Goal: Obtain resource: Obtain resource

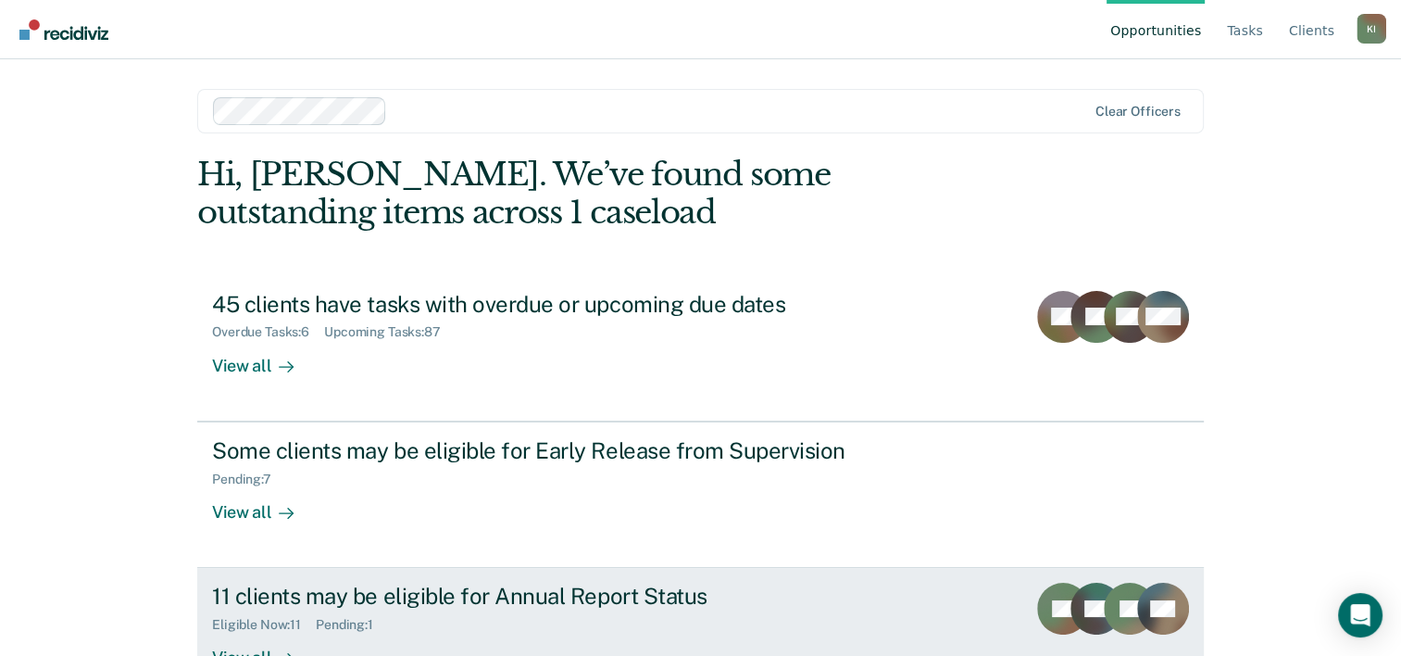
click at [404, 598] on div "11 clients may be eligible for Annual Report Status" at bounding box center [537, 596] width 650 height 27
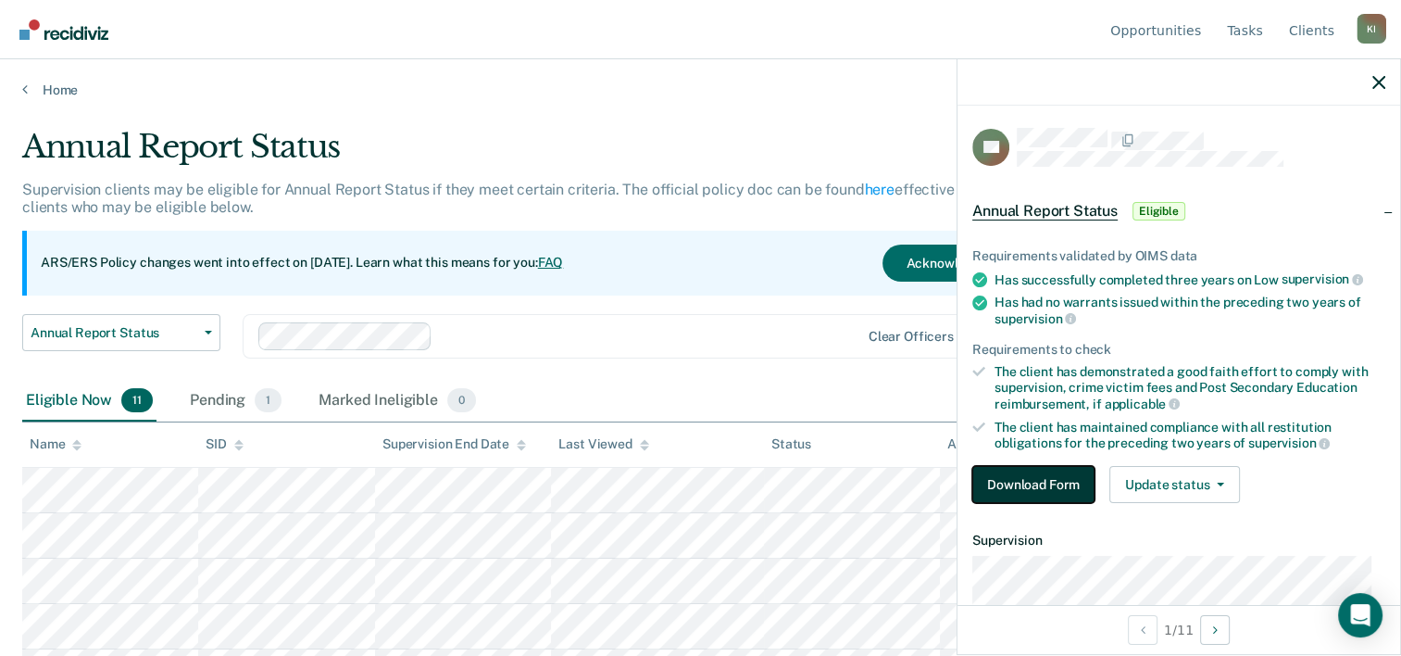
click at [1053, 478] on button "Download Form" at bounding box center [1034, 484] width 122 height 37
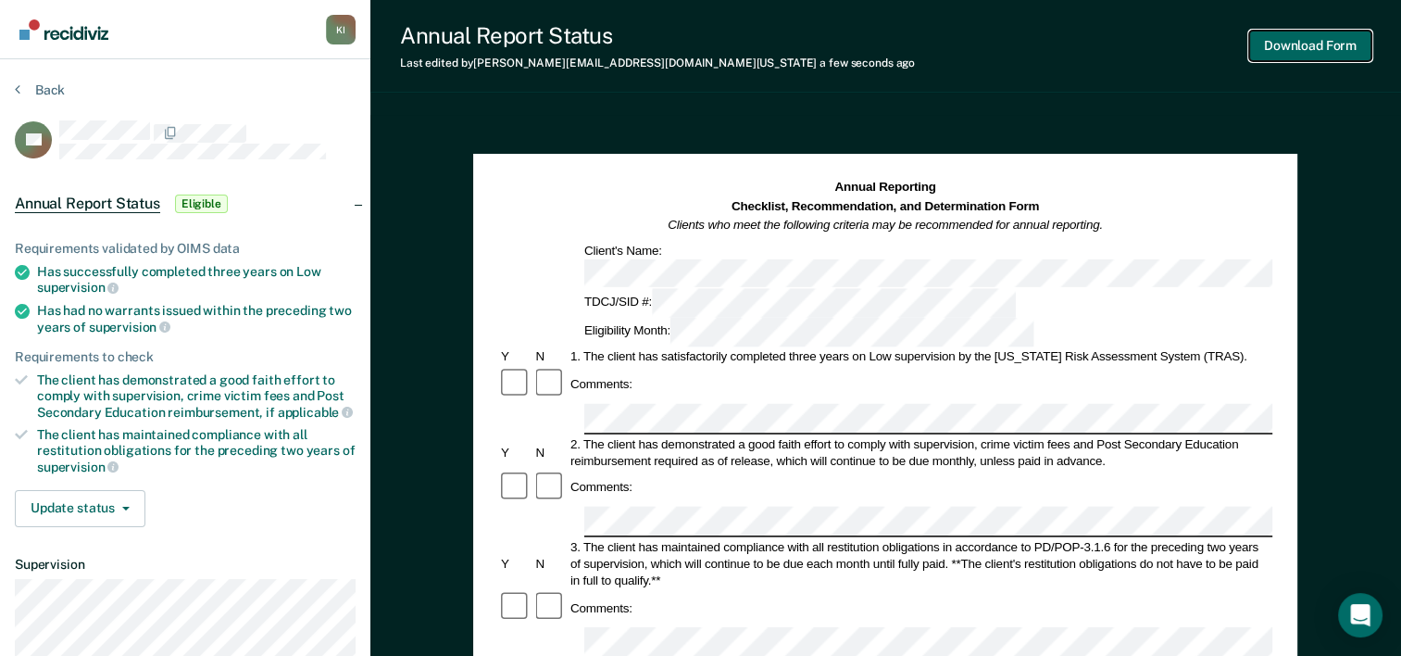
click at [1314, 45] on button "Download Form" at bounding box center [1311, 46] width 122 height 31
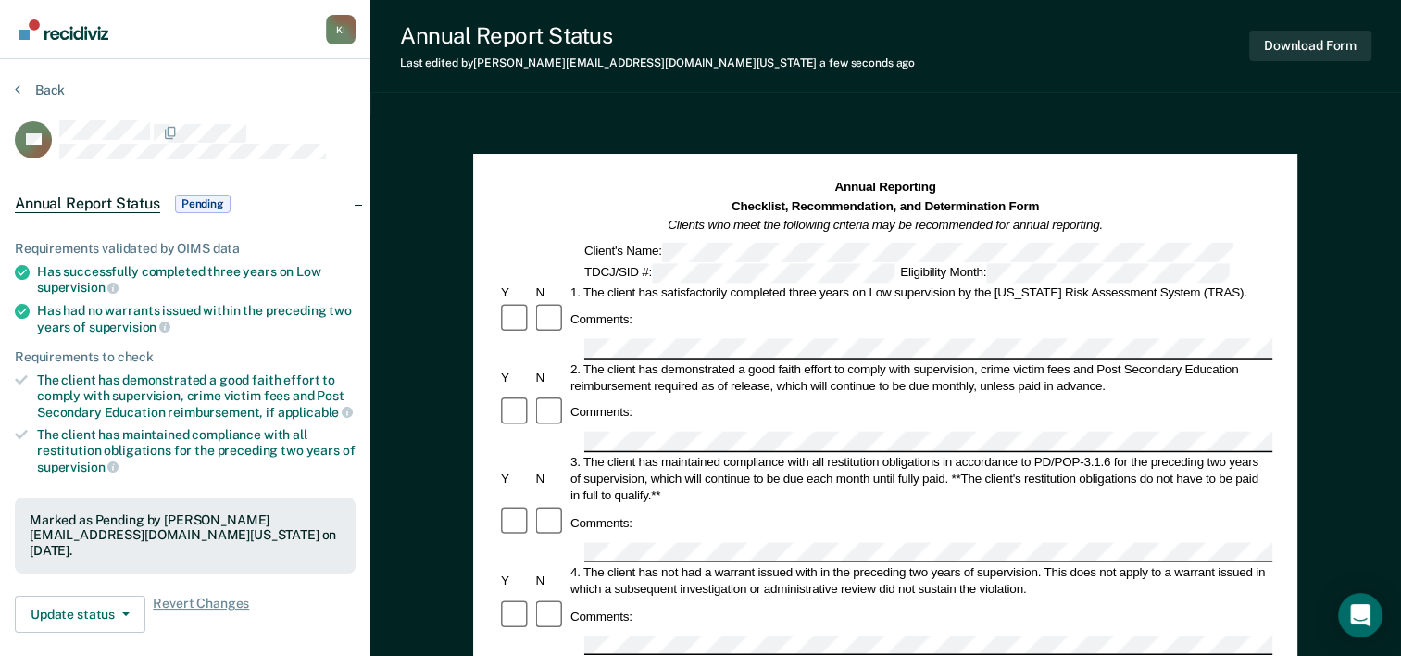
click at [228, 85] on div "Back" at bounding box center [185, 101] width 341 height 39
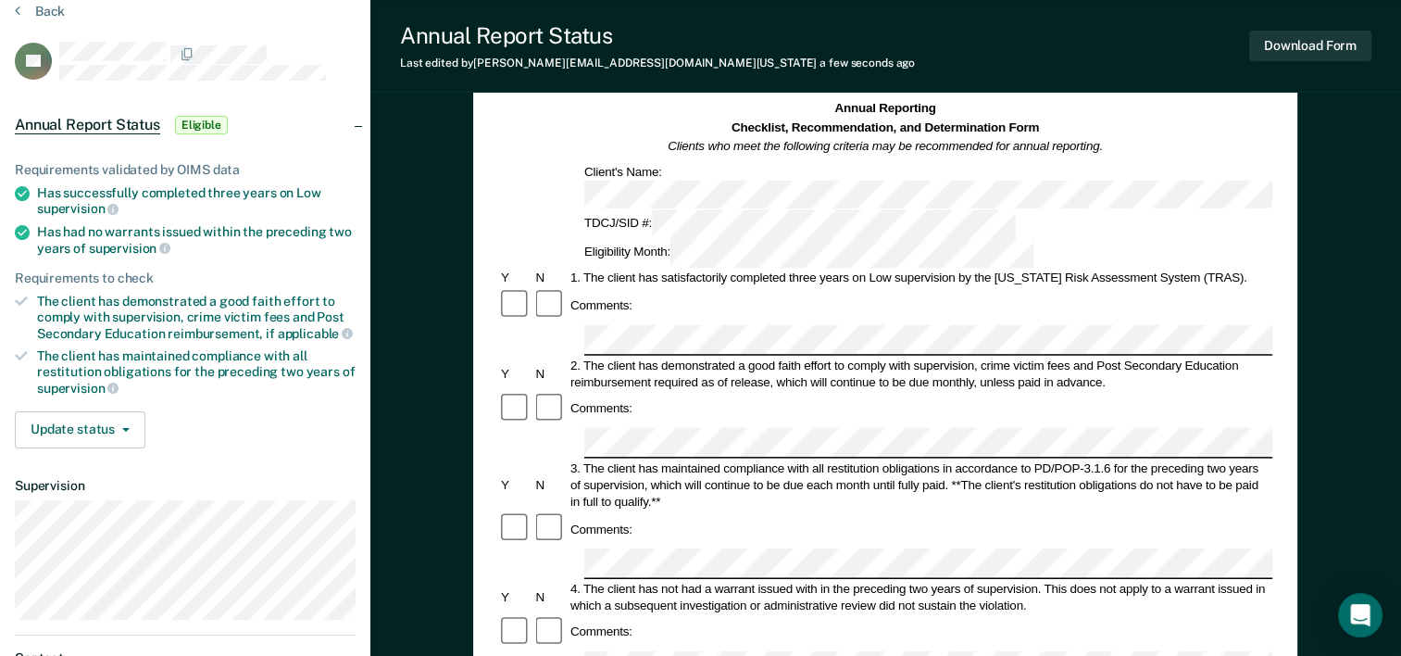
scroll to position [76, 0]
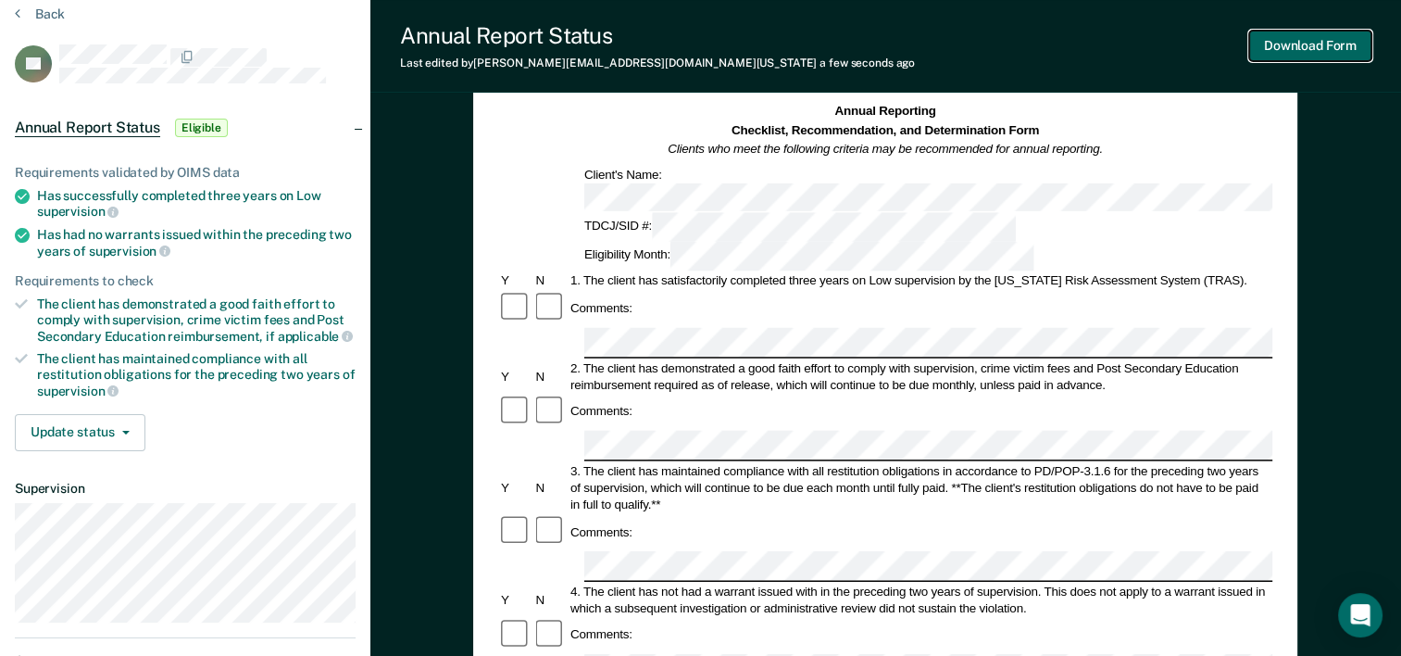
click at [1302, 52] on button "Download Form" at bounding box center [1311, 46] width 122 height 31
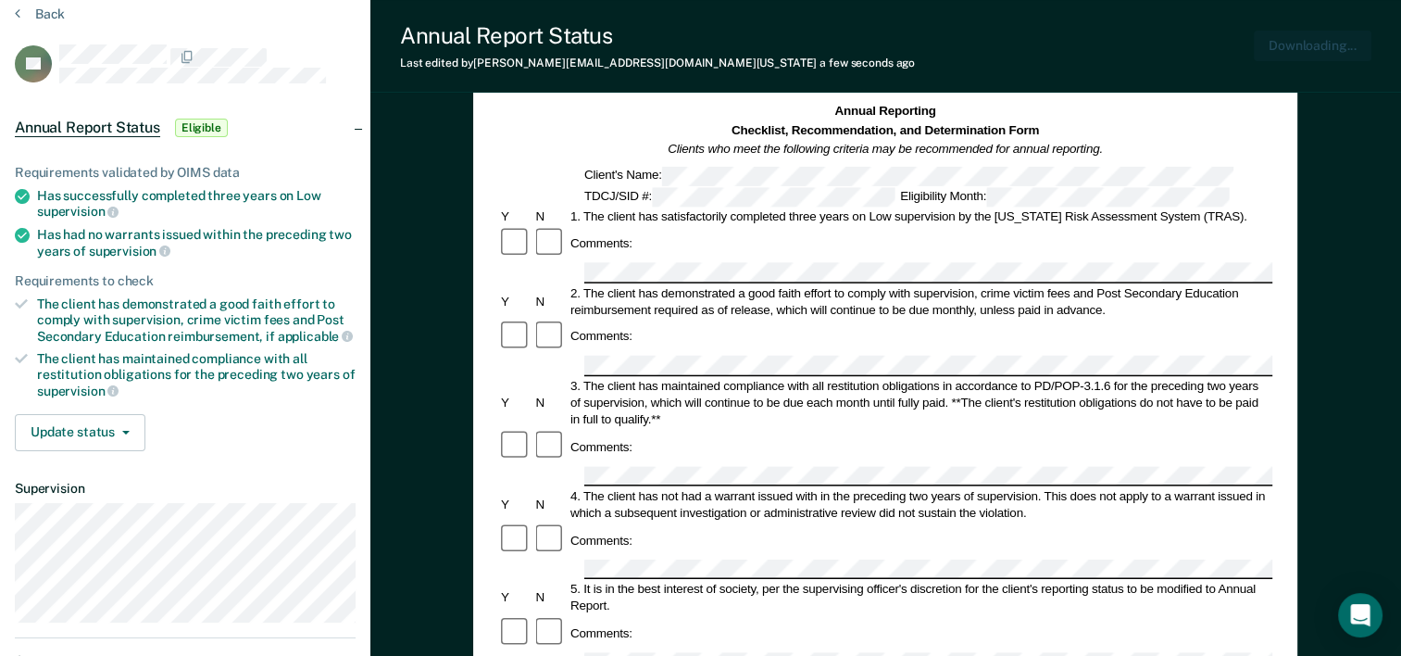
scroll to position [0, 0]
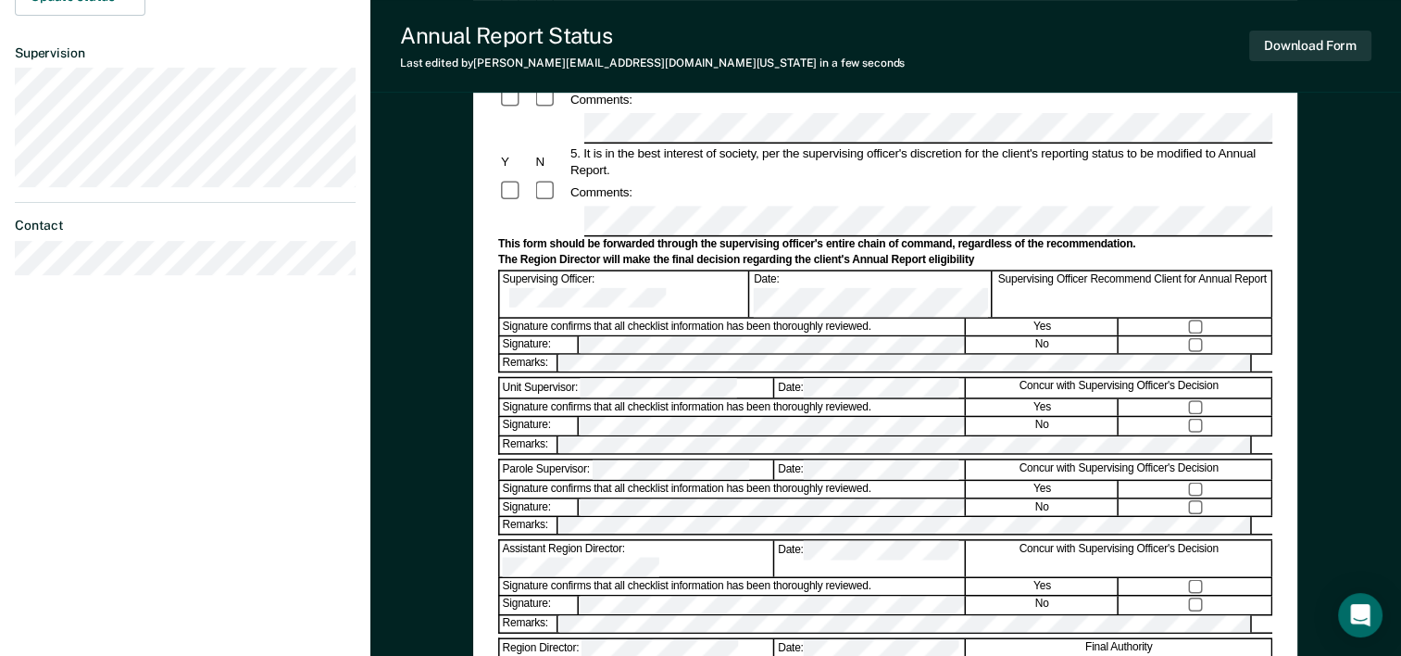
scroll to position [513, 0]
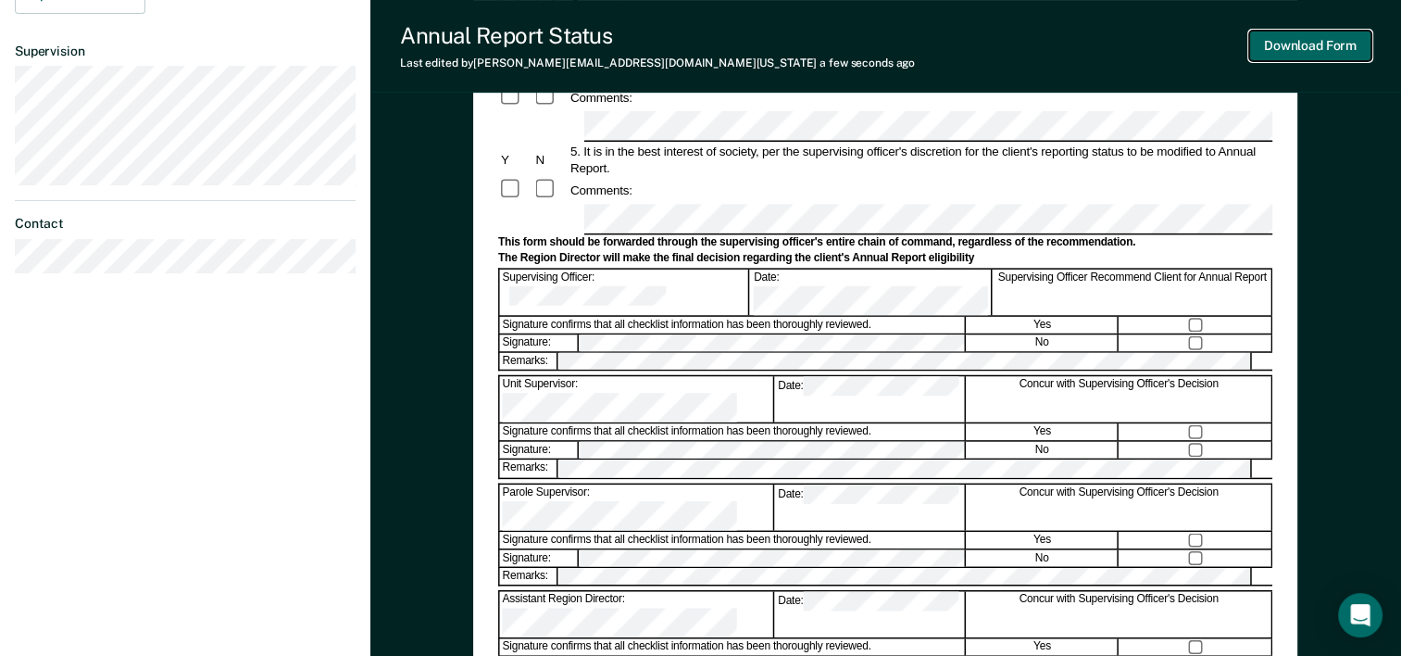
click at [1307, 48] on button "Download Form" at bounding box center [1311, 46] width 122 height 31
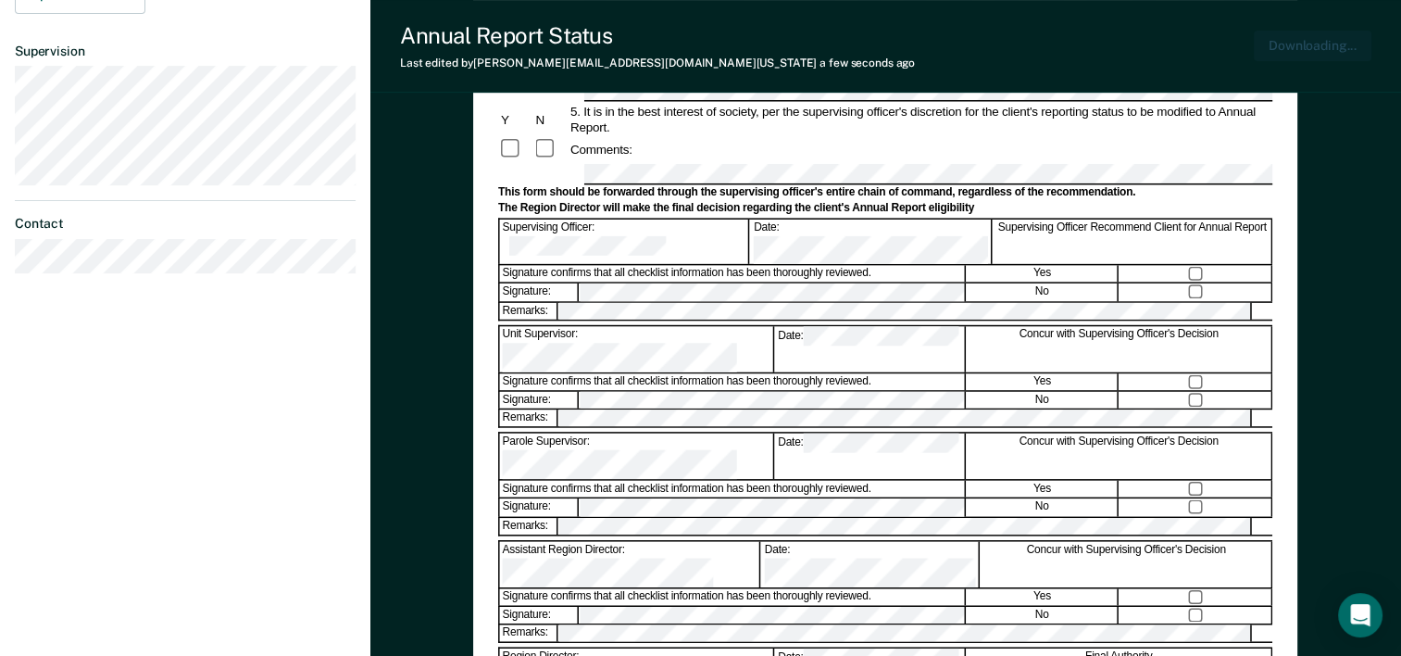
scroll to position [0, 0]
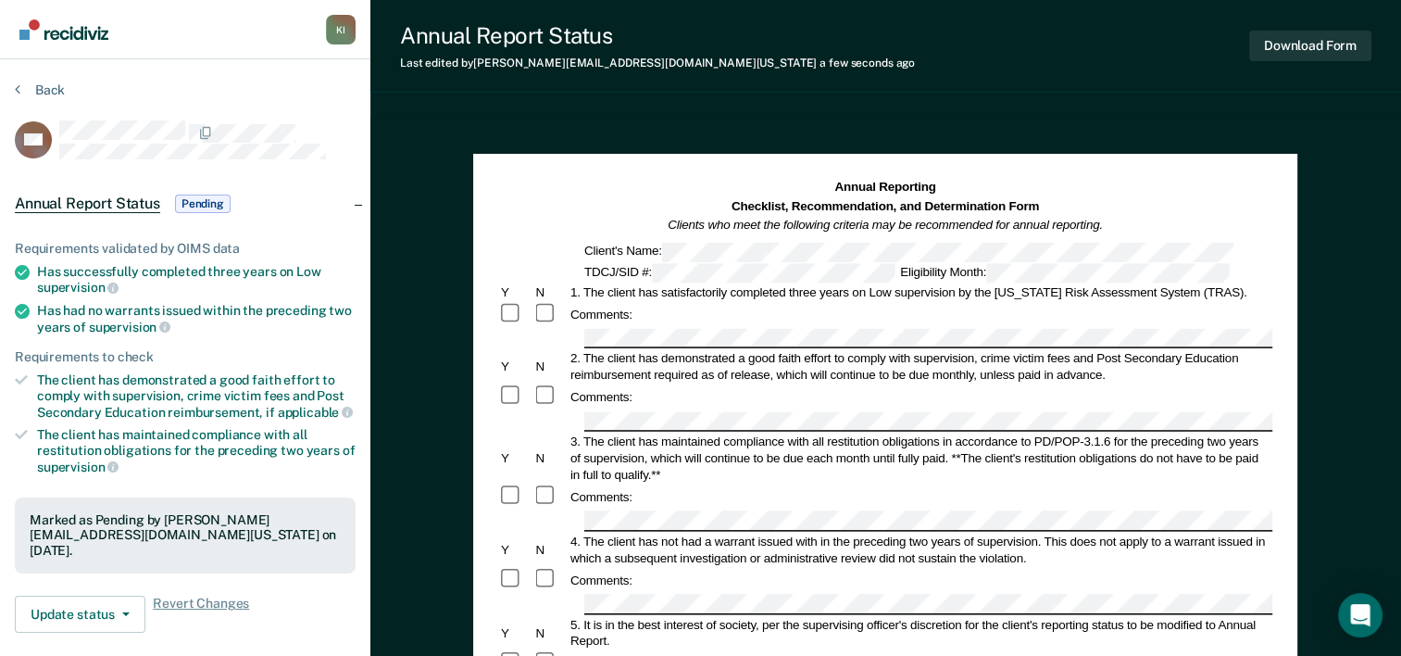
click at [63, 200] on span "Annual Report Status" at bounding box center [87, 204] width 145 height 19
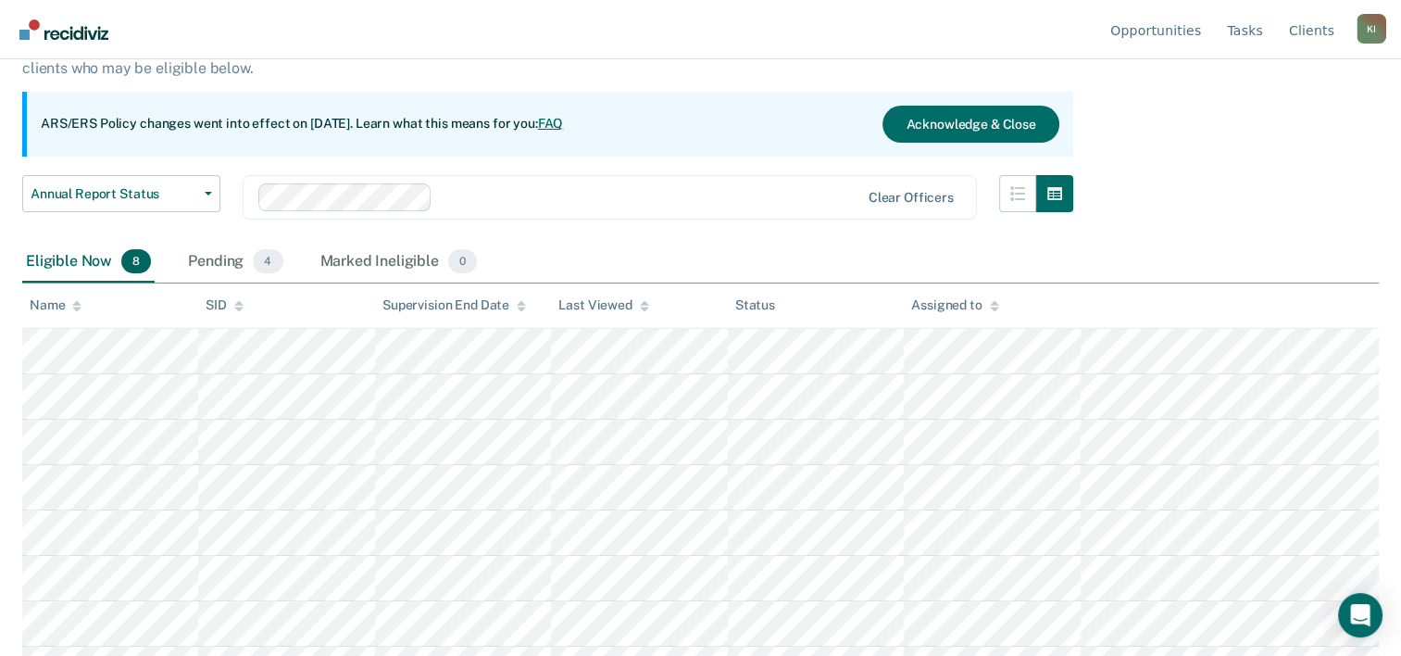
scroll to position [173, 0]
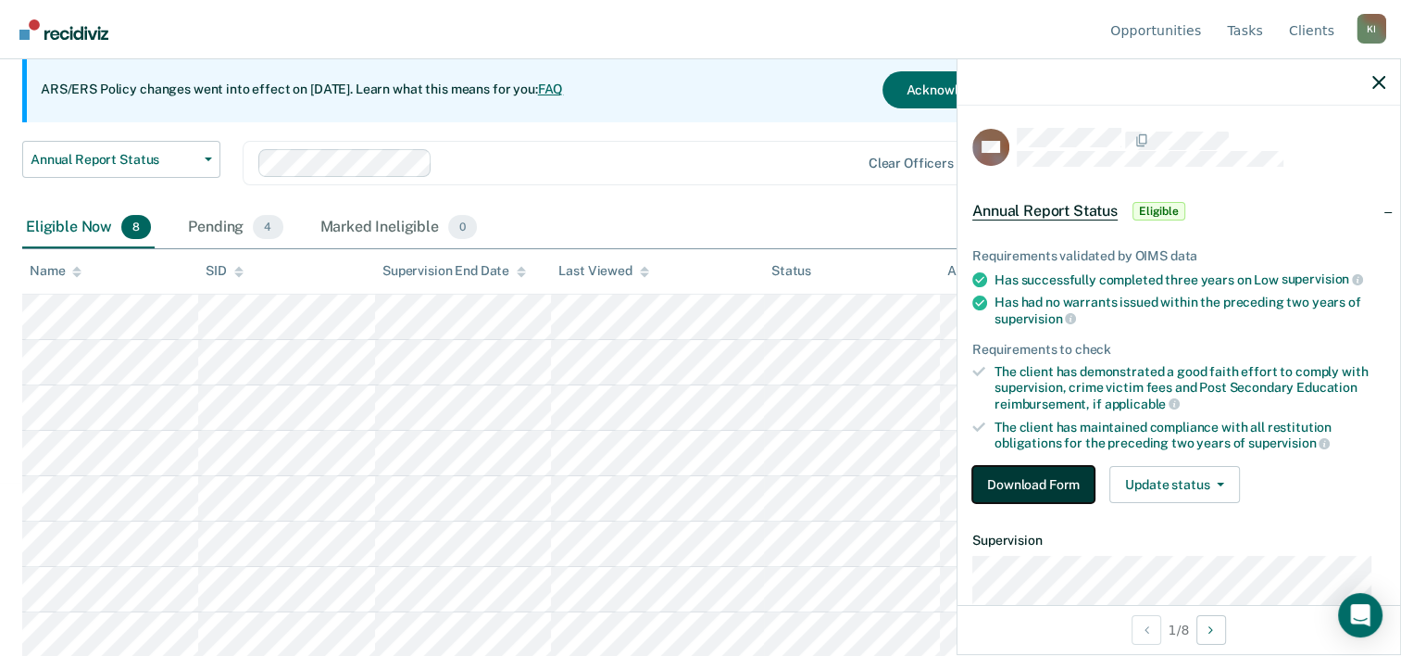
click at [1023, 474] on button "Download Form" at bounding box center [1034, 484] width 122 height 37
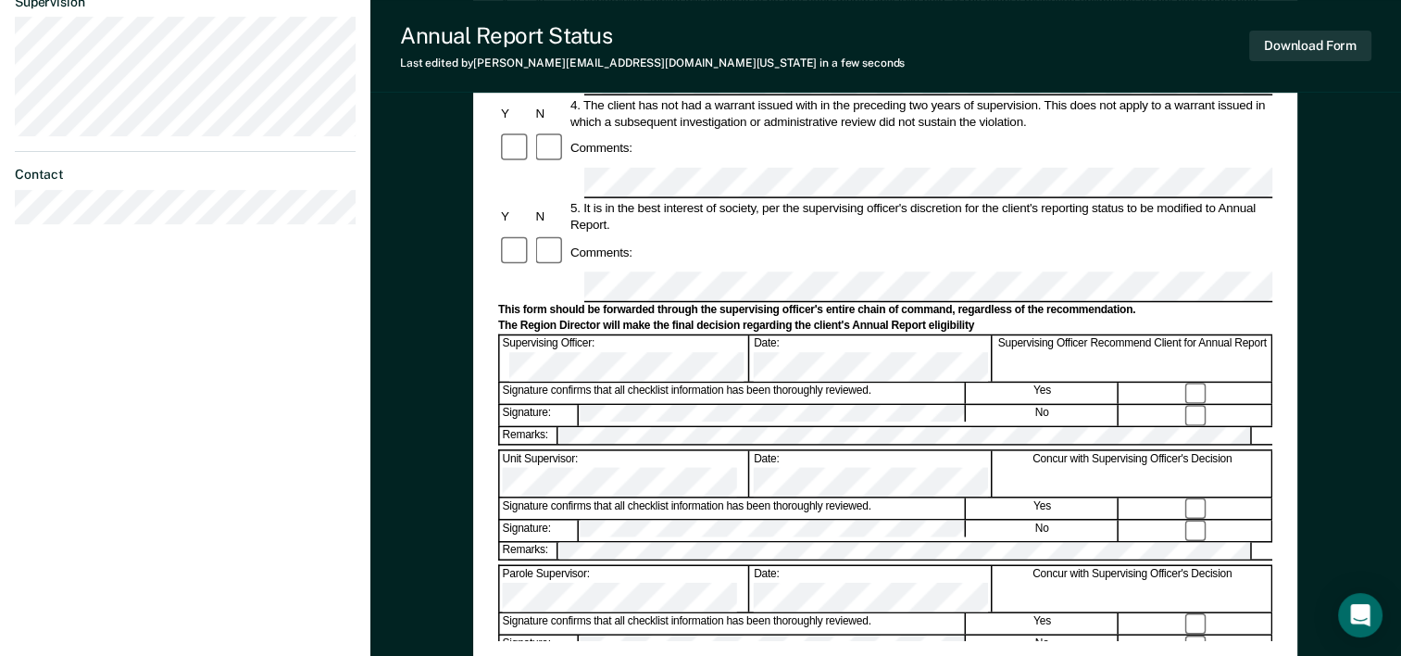
scroll to position [572, 0]
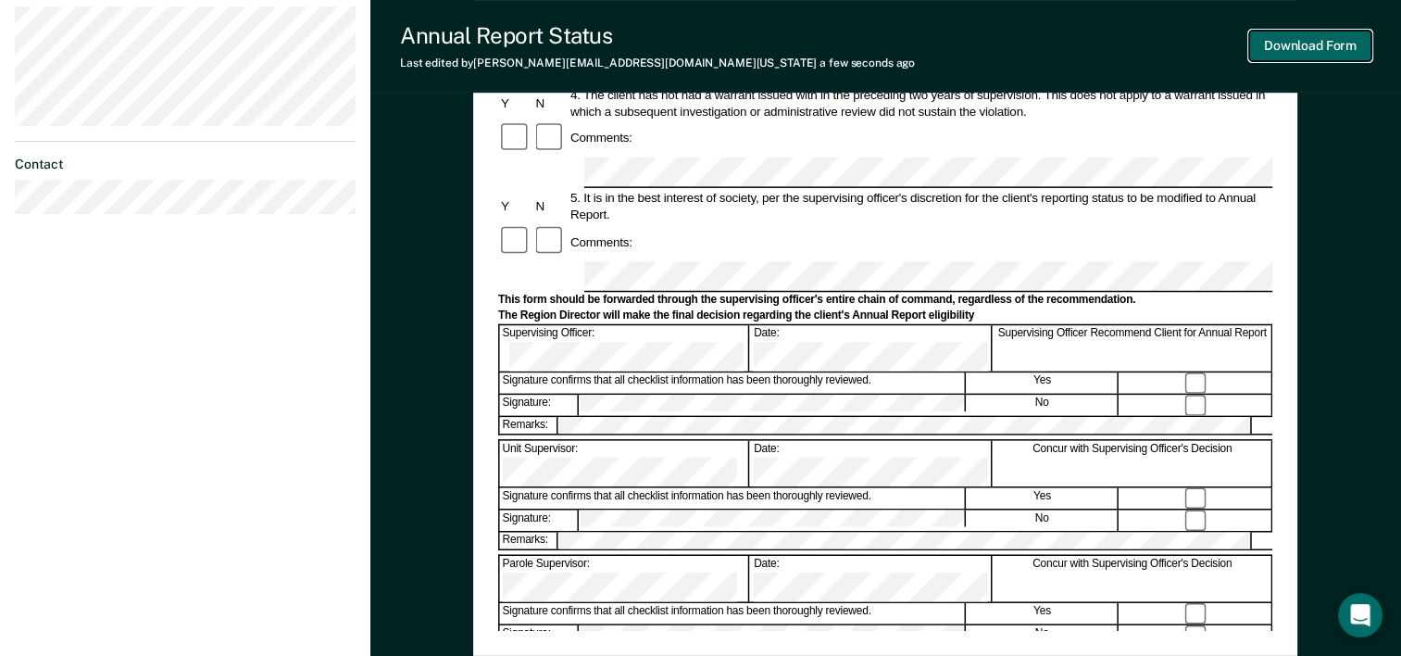
click at [1297, 48] on button "Download Form" at bounding box center [1311, 46] width 122 height 31
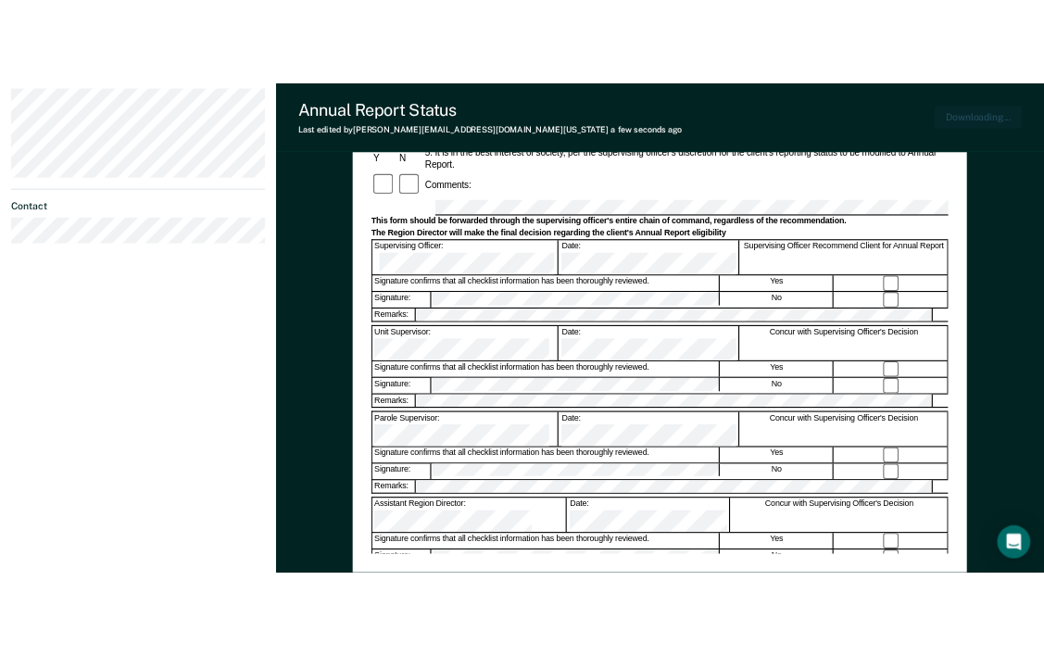
scroll to position [0, 0]
